Goal: Transaction & Acquisition: Purchase product/service

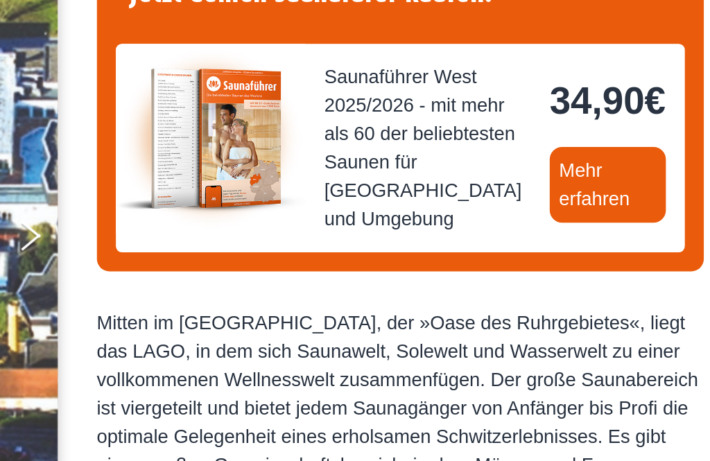
scroll to position [98, 0]
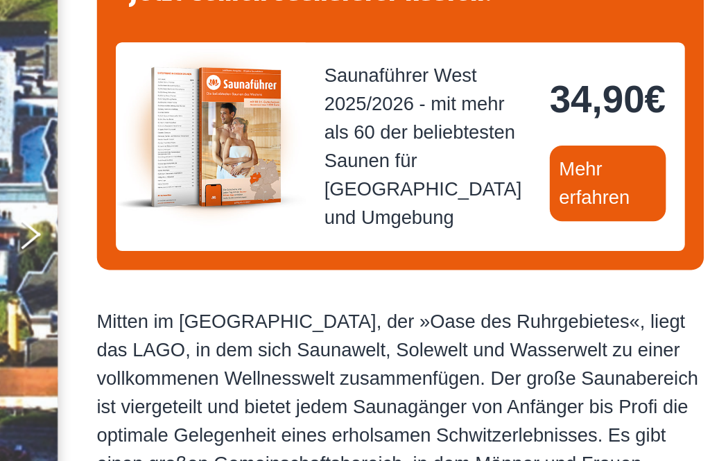
click at [606, 250] on link "Mehr erfahren" at bounding box center [640, 272] width 68 height 44
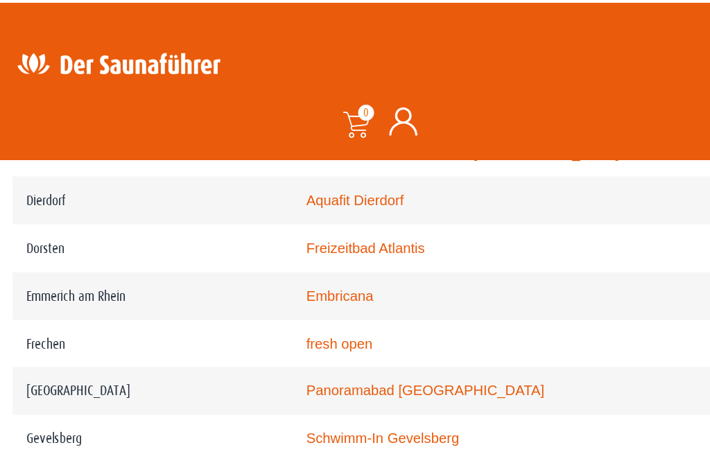
scroll to position [1097, 0]
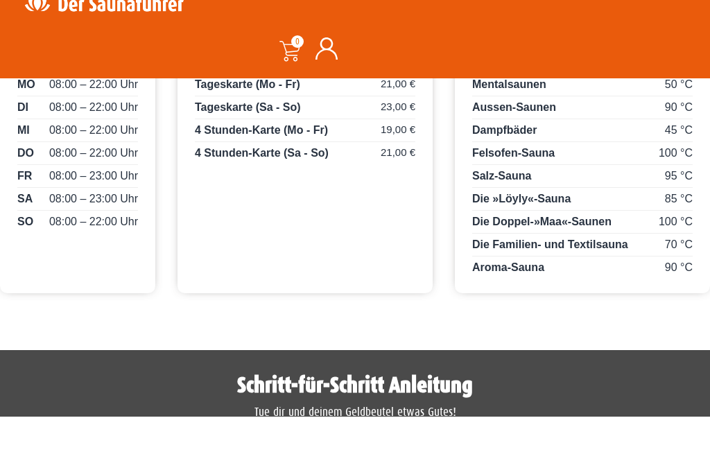
scroll to position [890, 0]
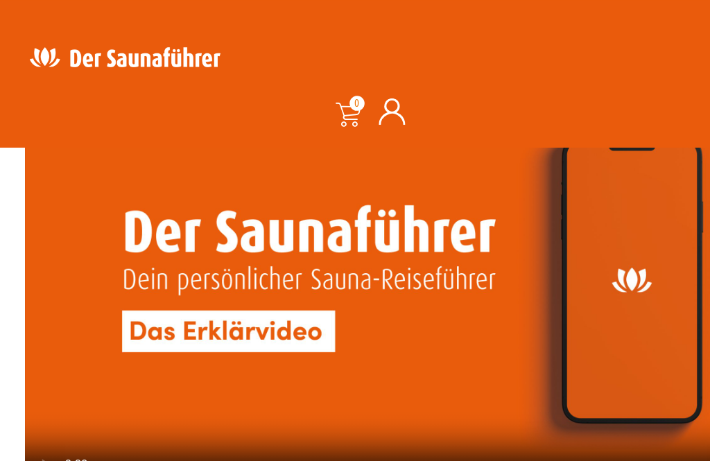
scroll to position [3313, 0]
